Goal: Entertainment & Leisure: Consume media (video, audio)

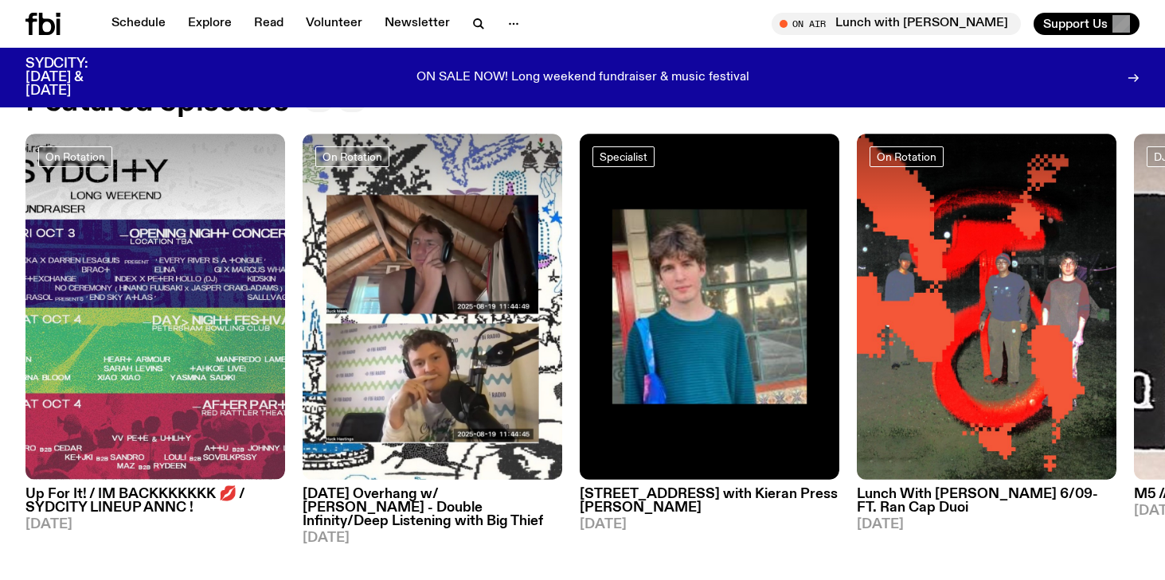
scroll to position [754, 0]
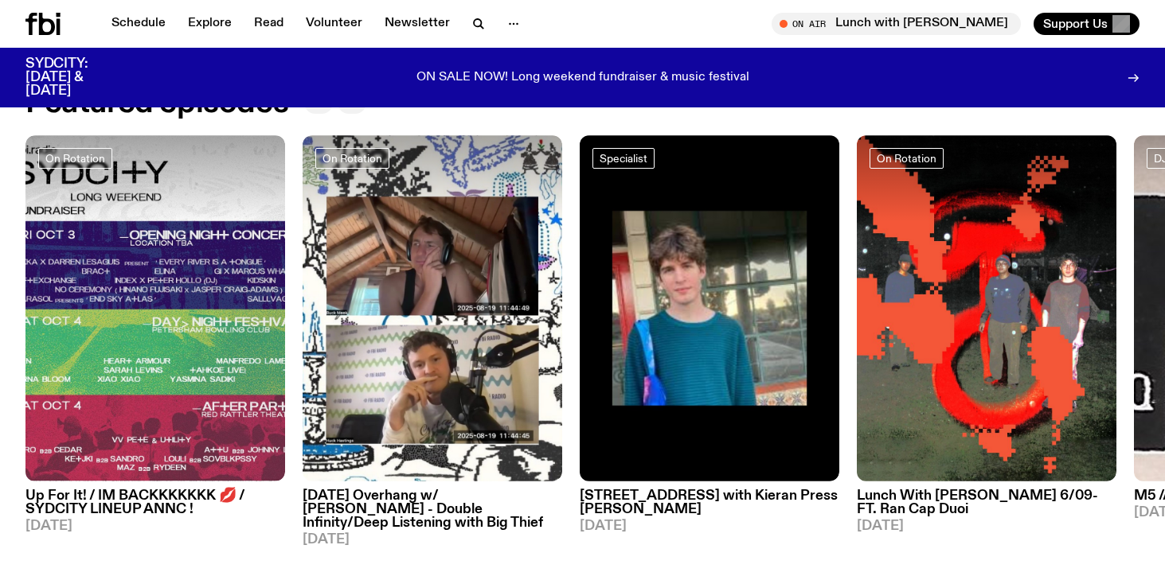
click at [356, 105] on button "button" at bounding box center [352, 103] width 29 height 22
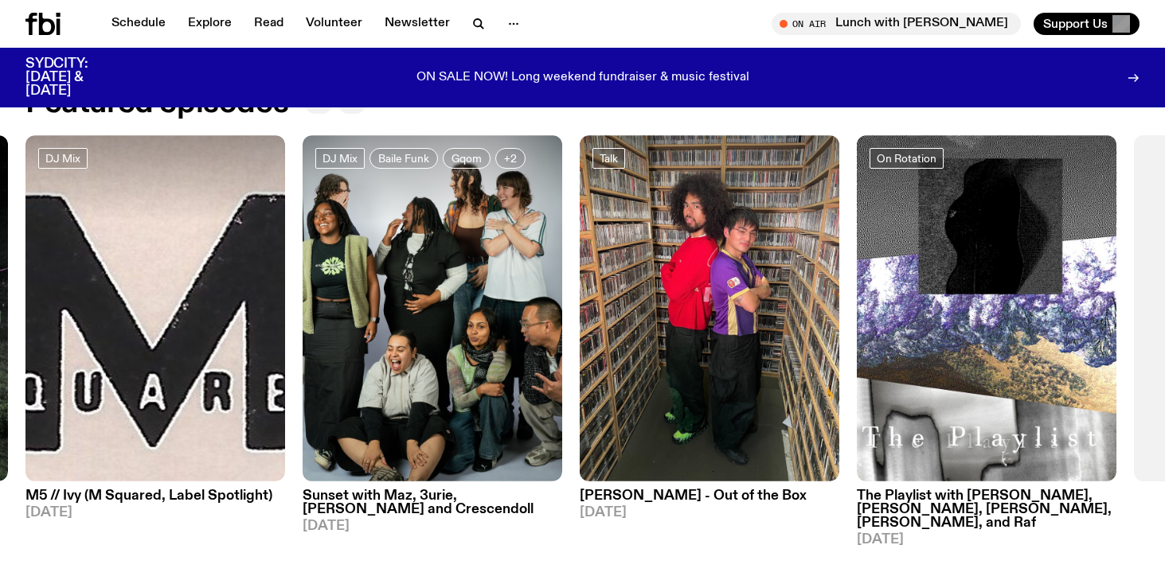
click at [356, 105] on button "button" at bounding box center [352, 103] width 29 height 22
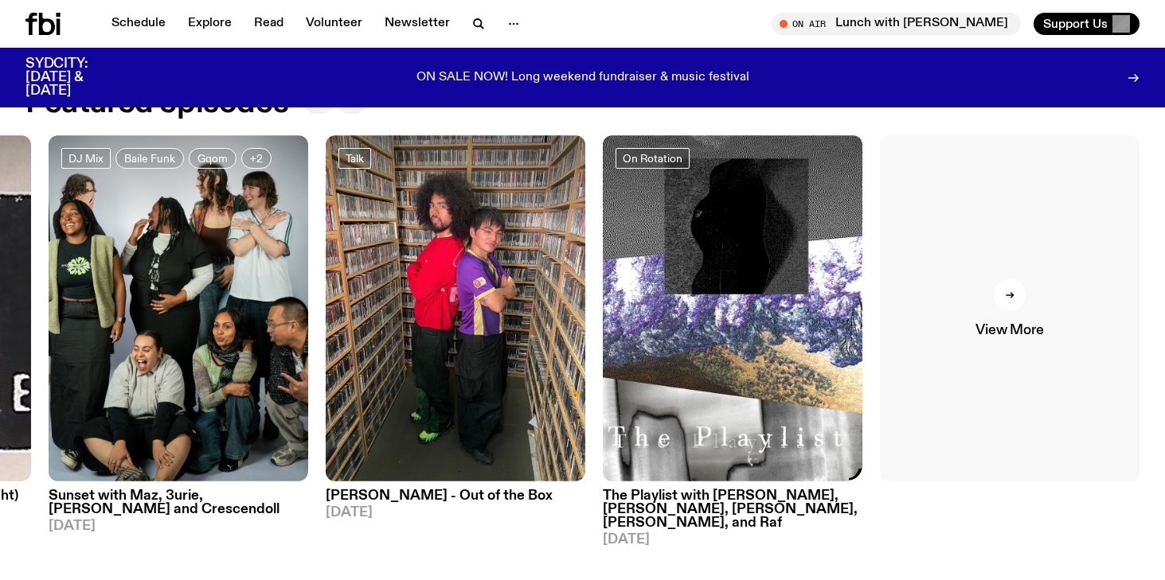
click at [992, 350] on link "View More" at bounding box center [1010, 308] width 260 height 346
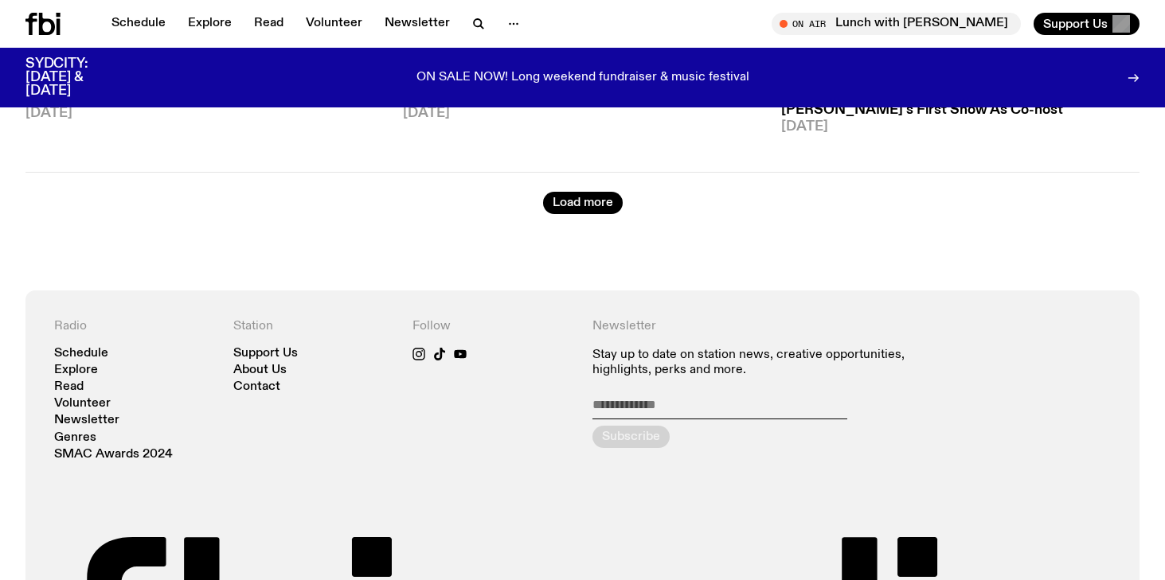
scroll to position [4591, 0]
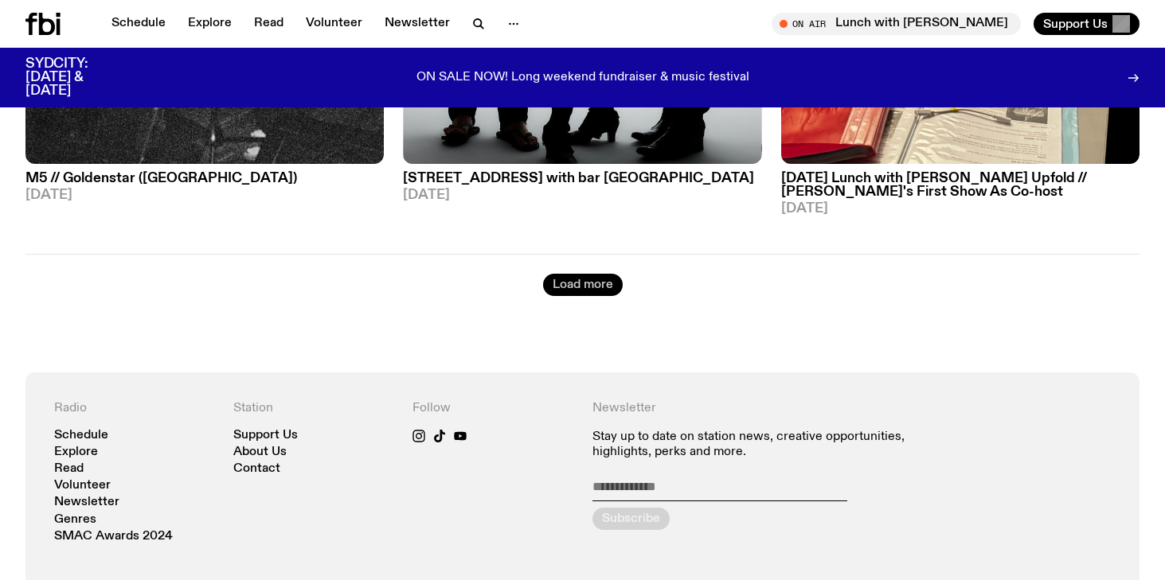
click at [606, 274] on button "Load more" at bounding box center [583, 285] width 80 height 22
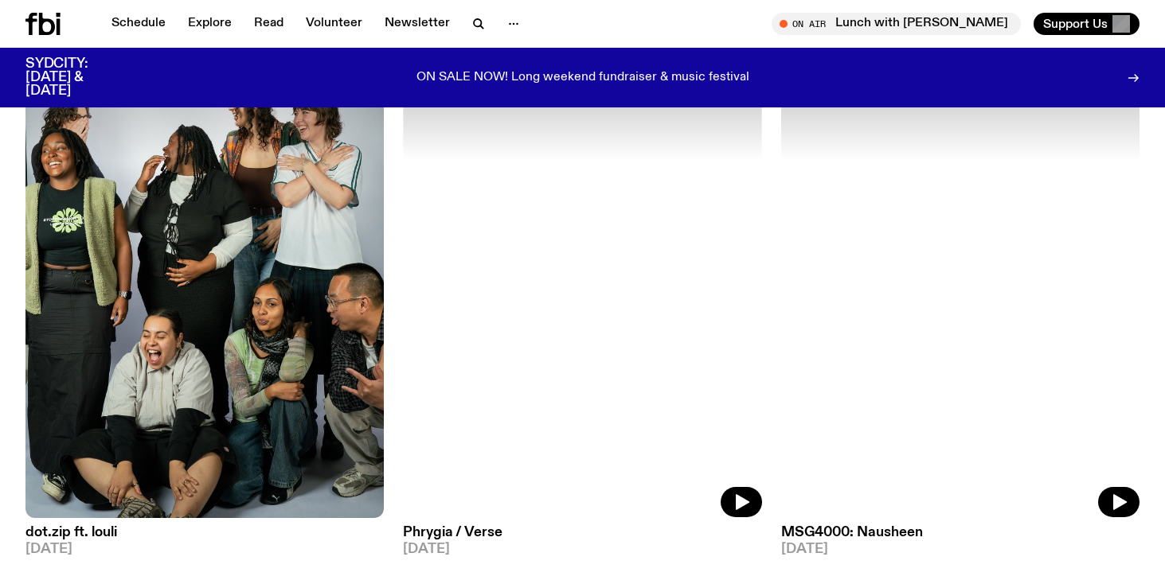
scroll to position [9025, 0]
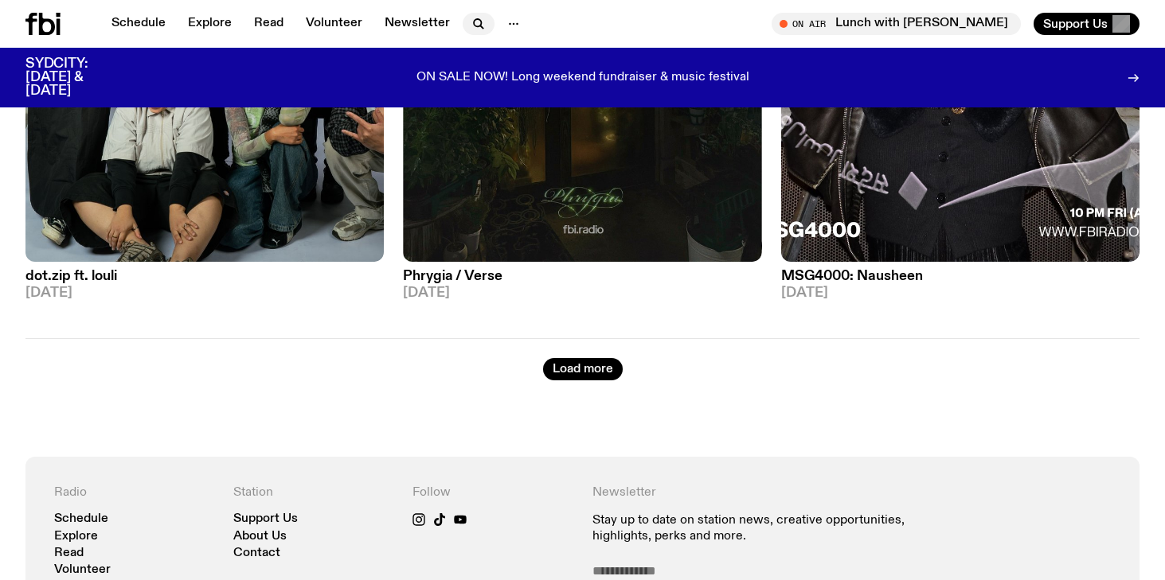
click at [475, 21] on icon "button" at bounding box center [478, 23] width 19 height 19
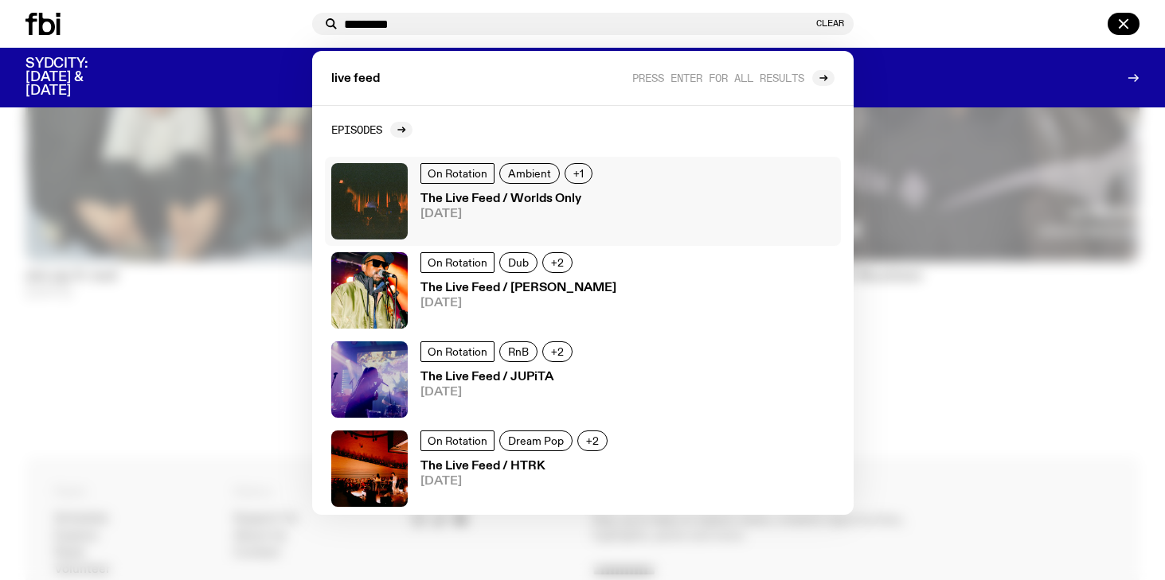
type input "*********"
click at [521, 202] on h3 "The Live Feed / Worlds Only" at bounding box center [508, 199] width 177 height 12
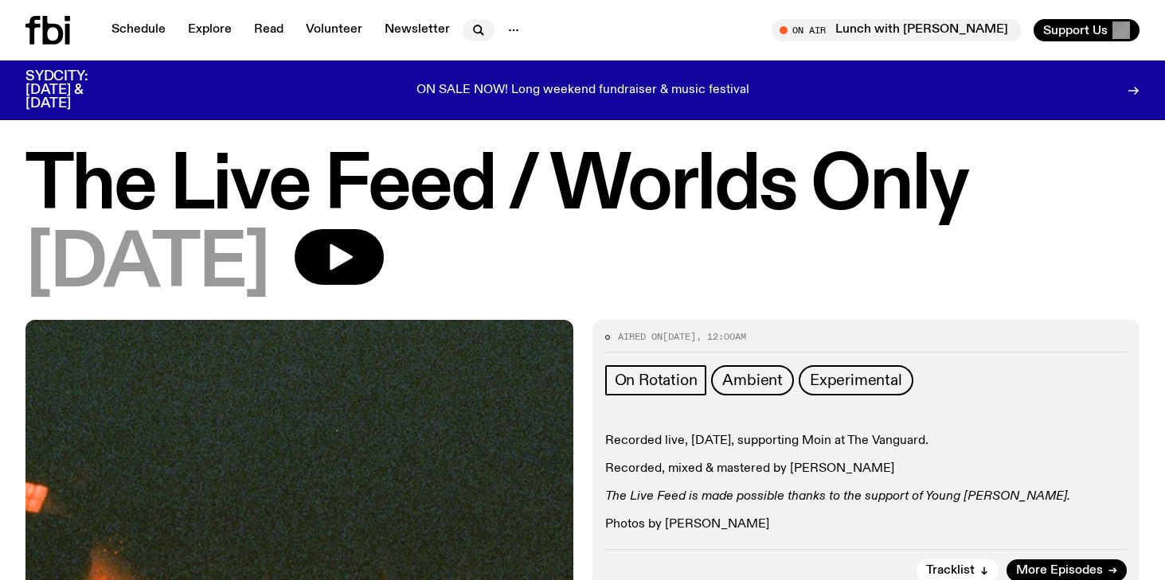
click at [482, 26] on icon "button" at bounding box center [478, 30] width 19 height 19
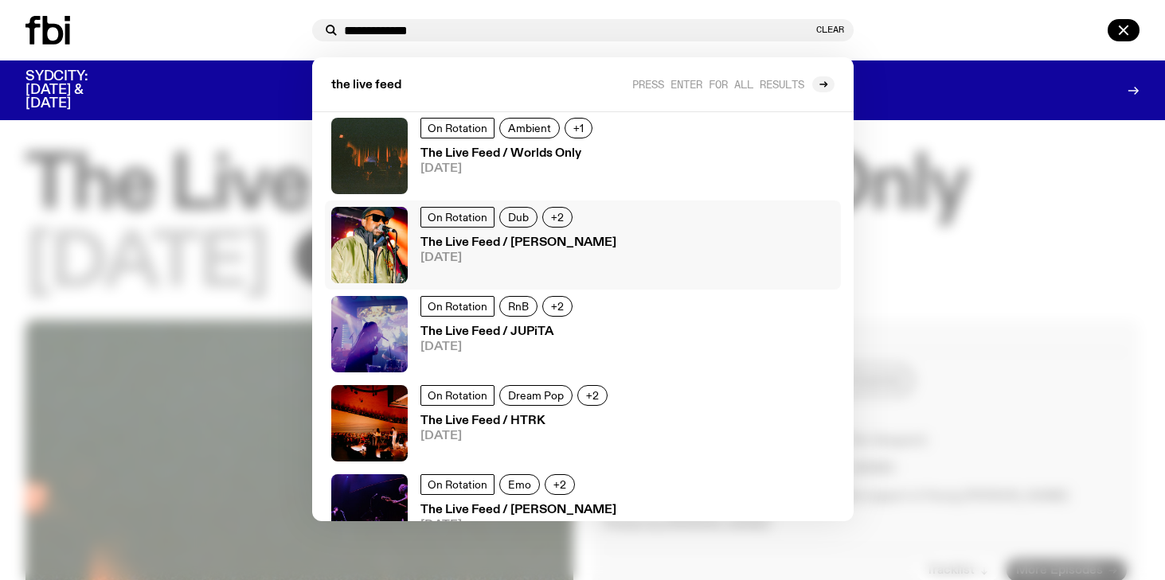
scroll to position [65, 0]
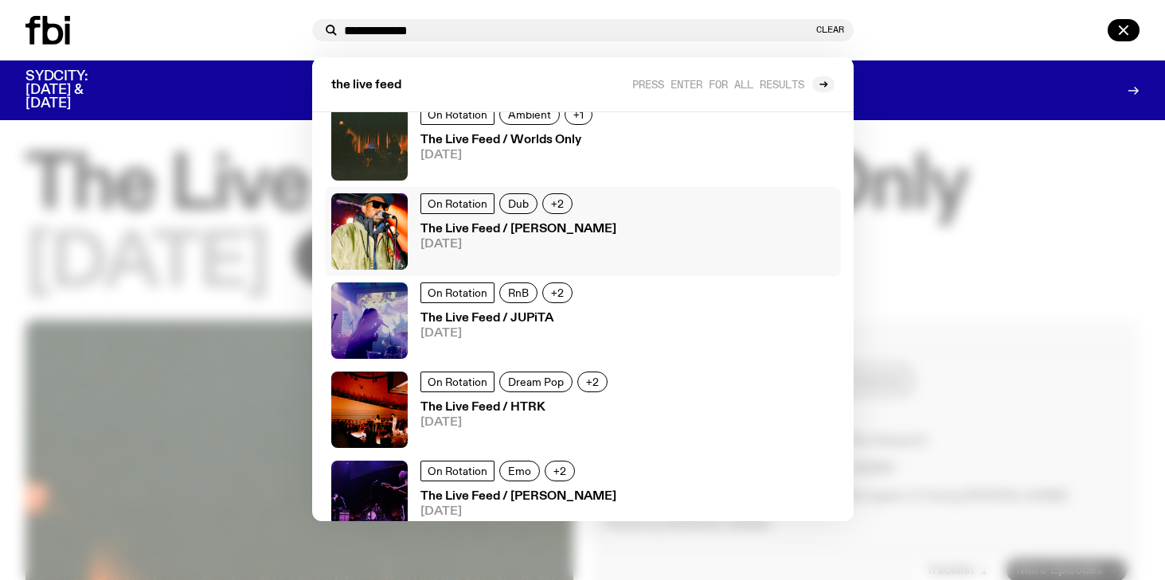
type input "**********"
click at [530, 224] on h3 "The Live Feed / [PERSON_NAME]" at bounding box center [518, 230] width 196 height 12
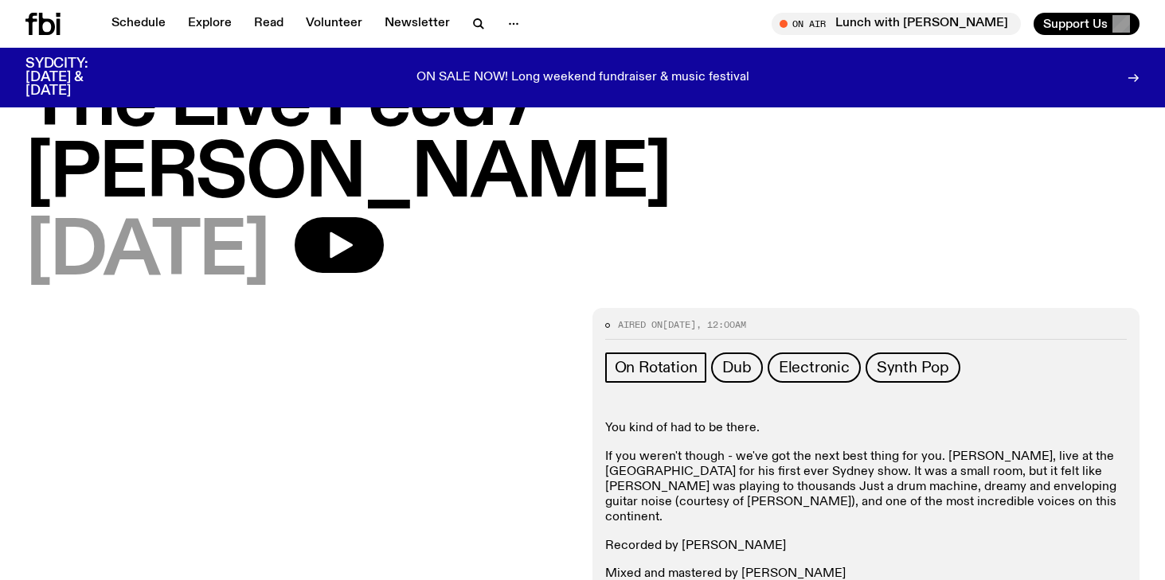
scroll to position [72, 0]
